Goal: Information Seeking & Learning: Learn about a topic

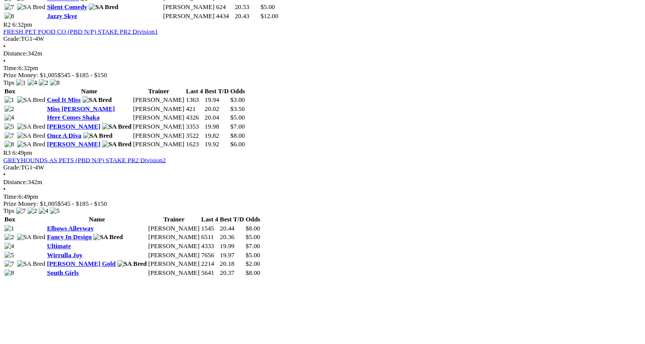
scroll to position [652, 0]
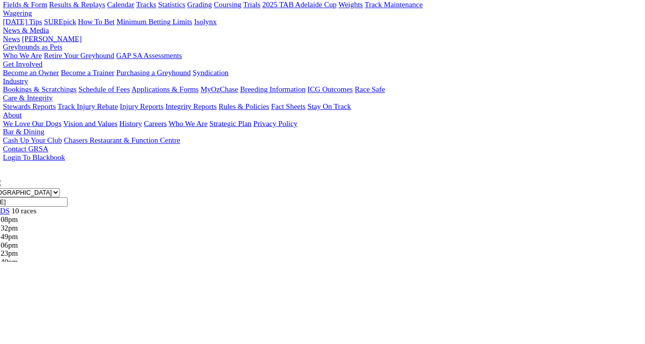
scroll to position [64, 0]
